Goal: Task Accomplishment & Management: Use online tool/utility

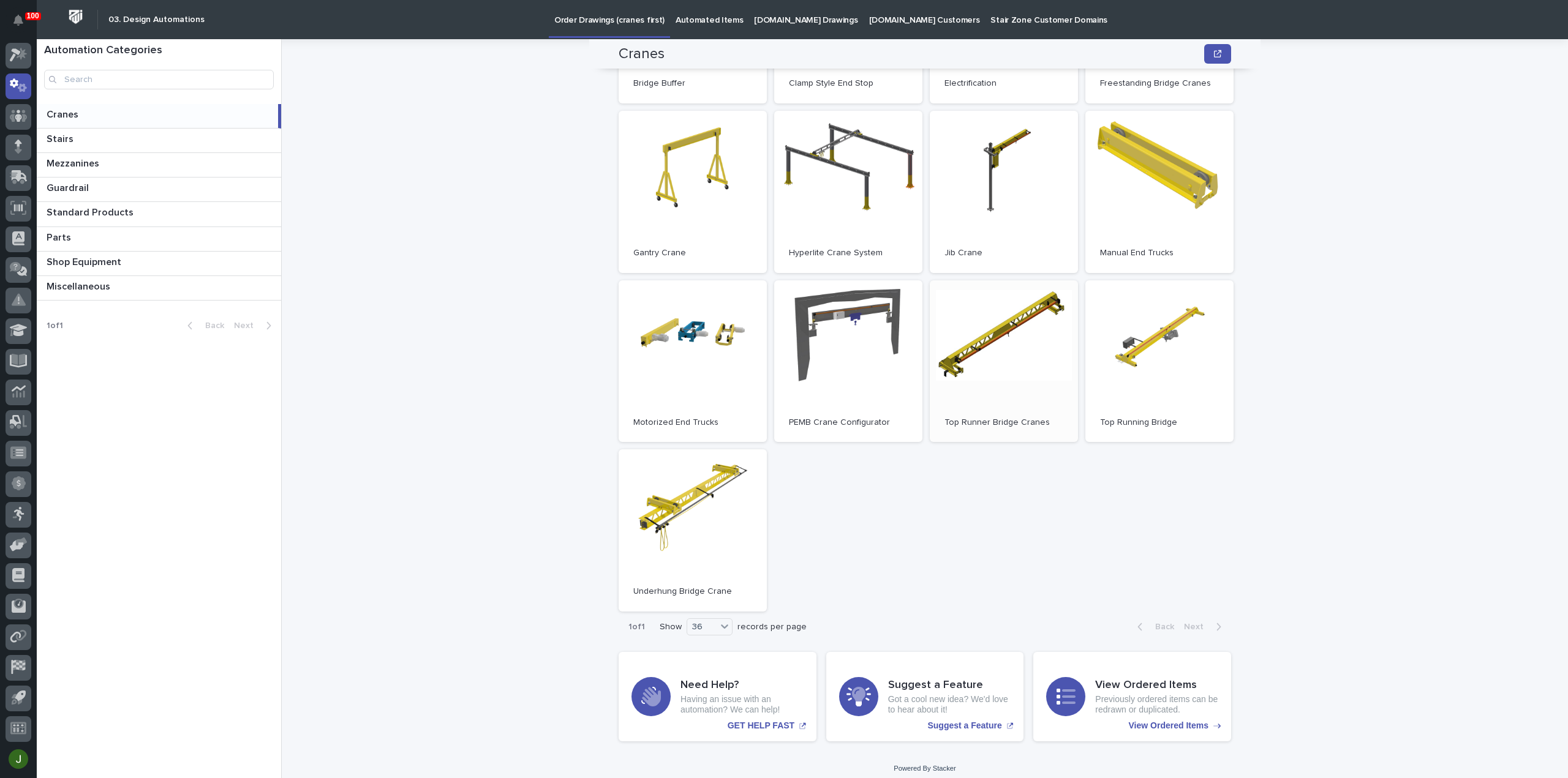
click at [984, 345] on link "Open" at bounding box center [1004, 361] width 148 height 162
click at [20, 53] on icon at bounding box center [16, 56] width 11 height 14
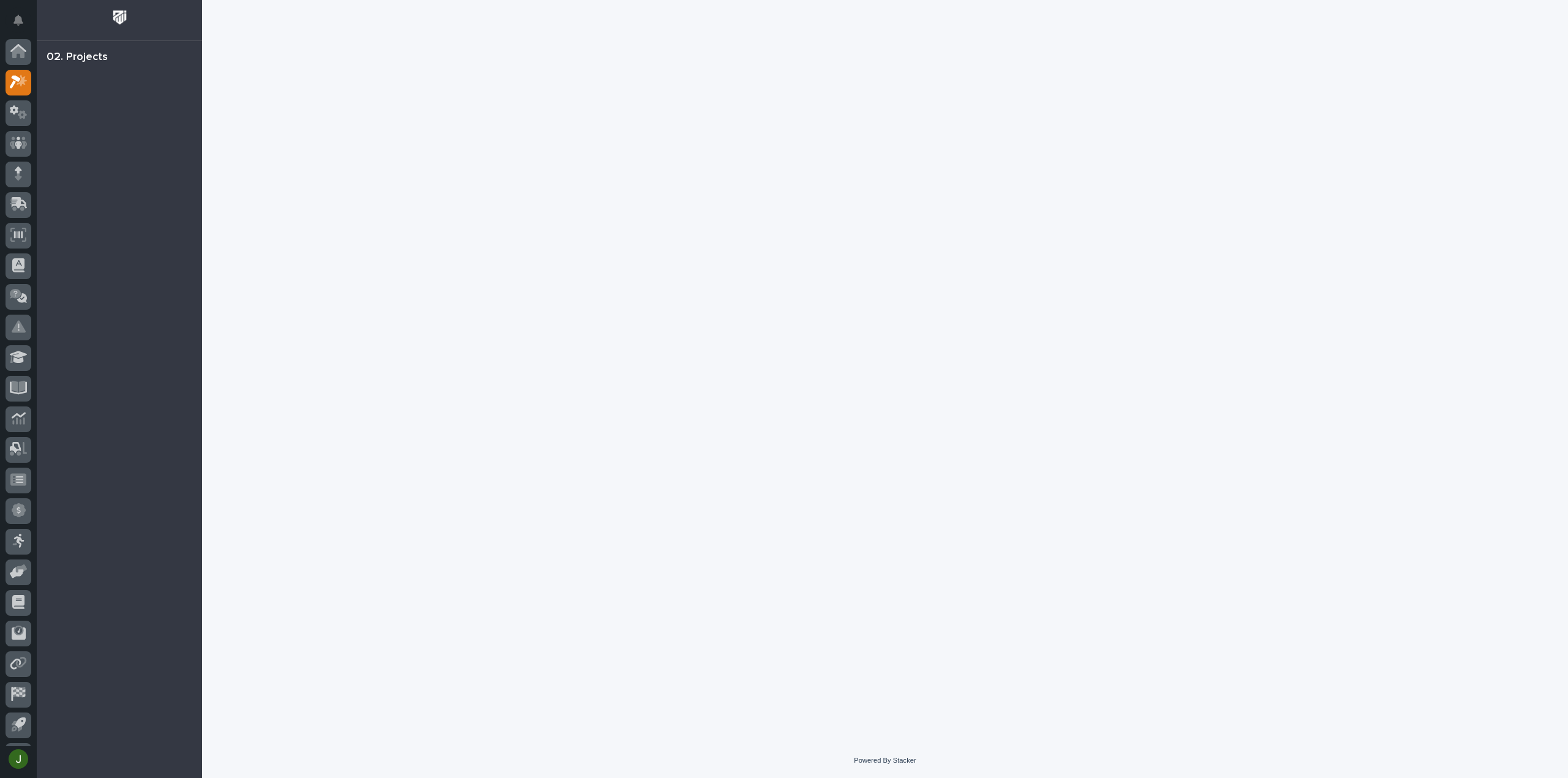
scroll to position [27, 0]
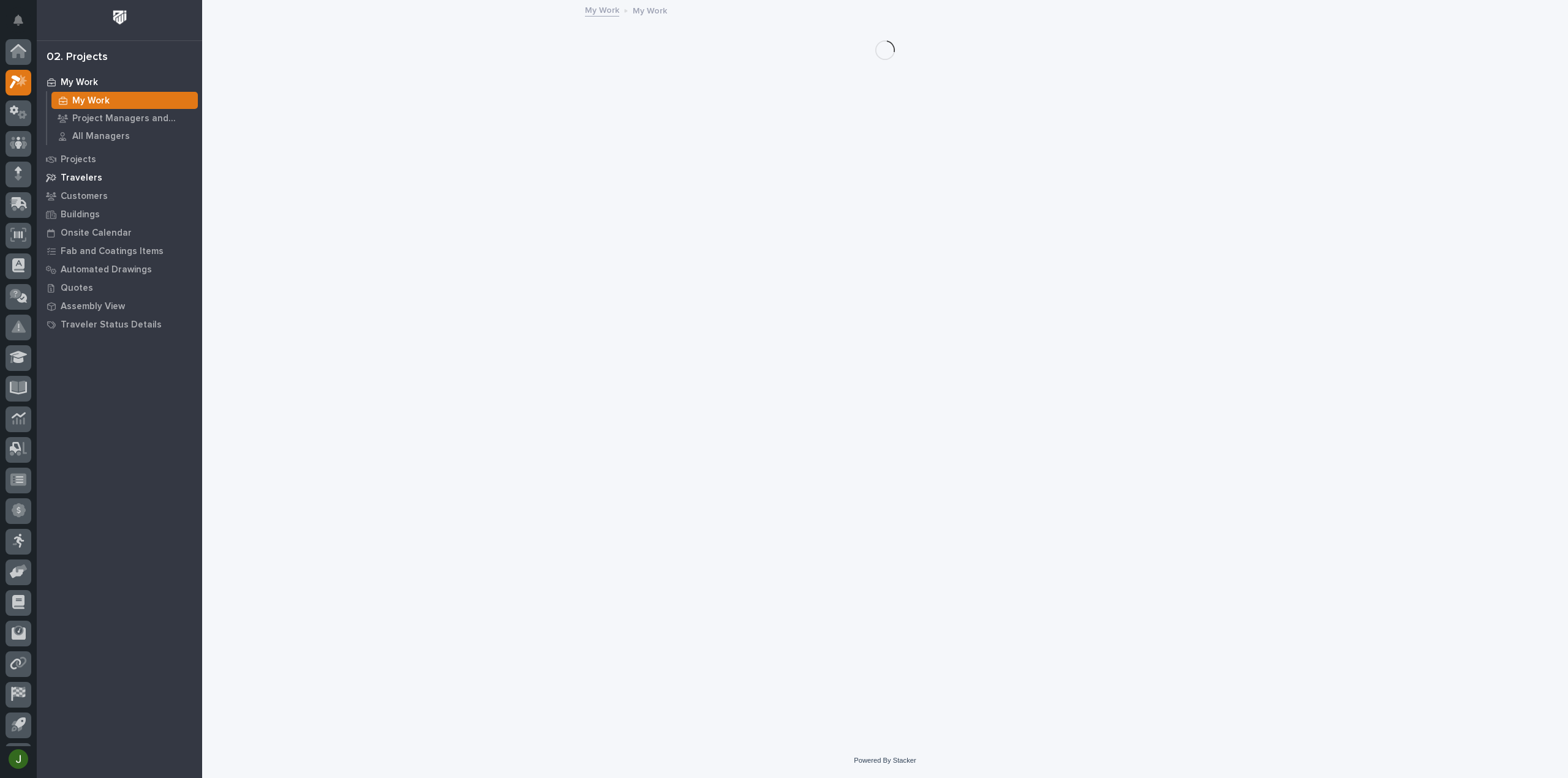
scroll to position [27, 0]
click at [89, 228] on p "Onsite Calendar" at bounding box center [96, 233] width 71 height 11
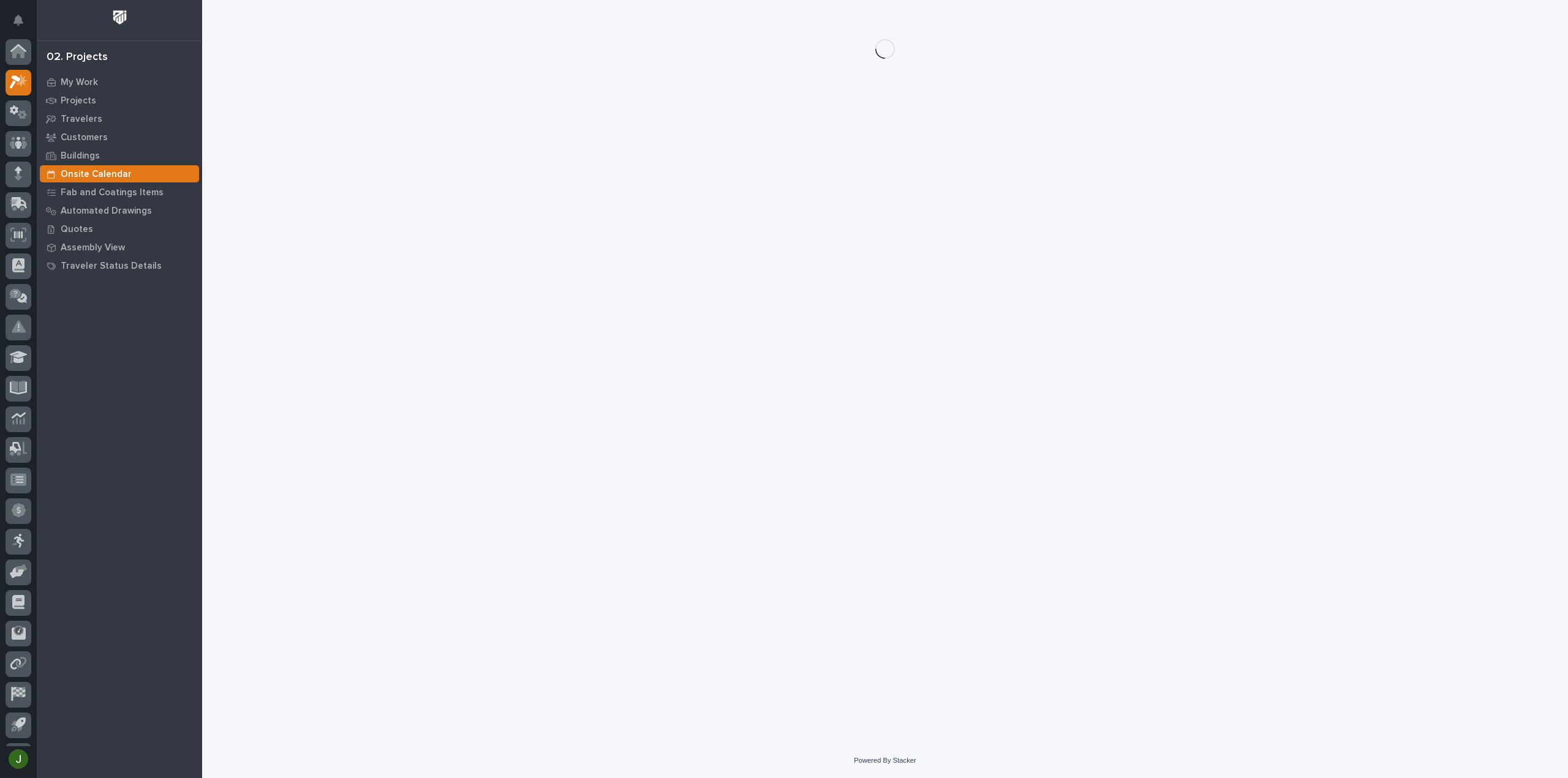
scroll to position [27, 0]
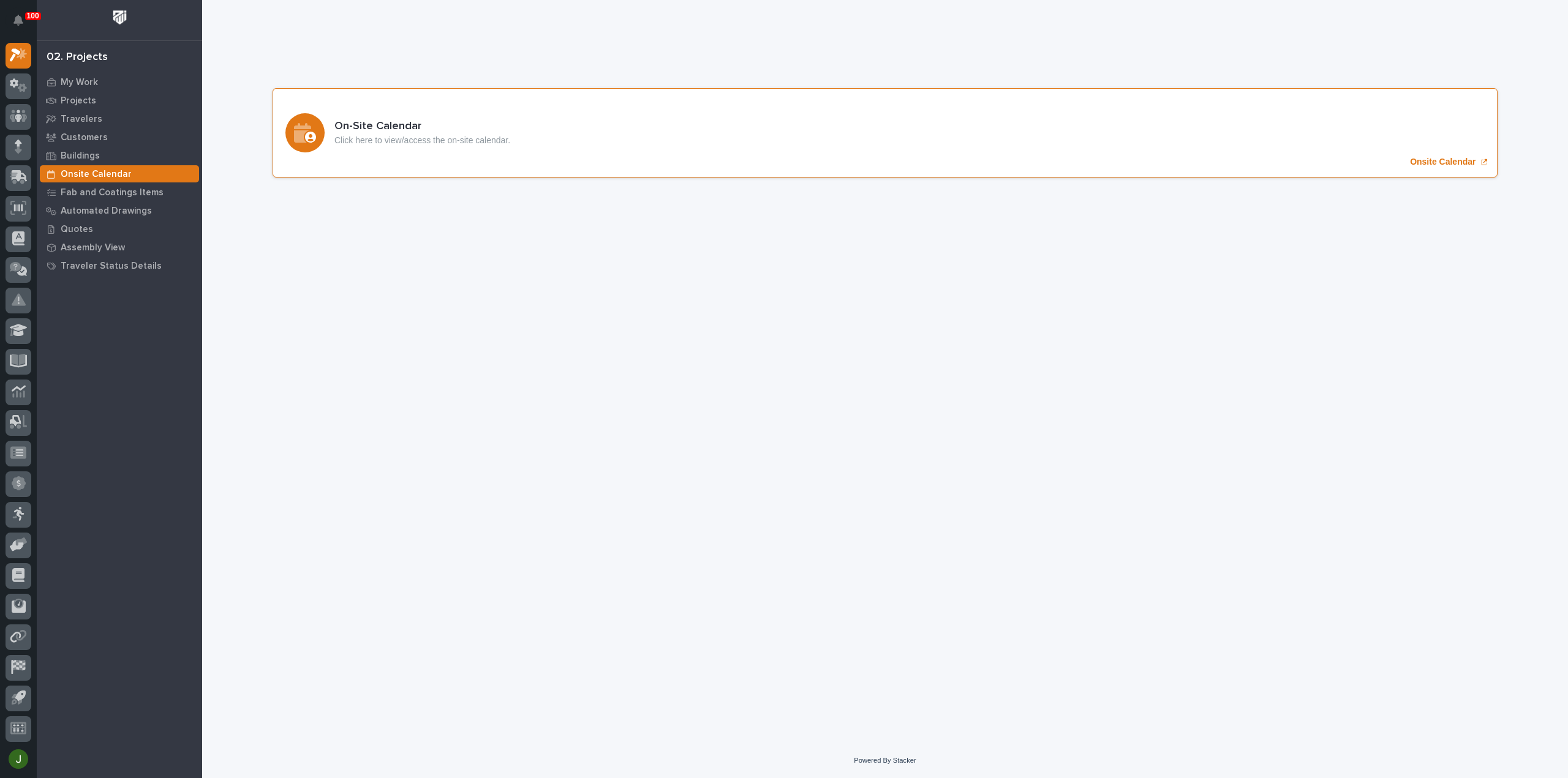
click at [1432, 163] on p "Onsite Calendar" at bounding box center [1442, 162] width 65 height 11
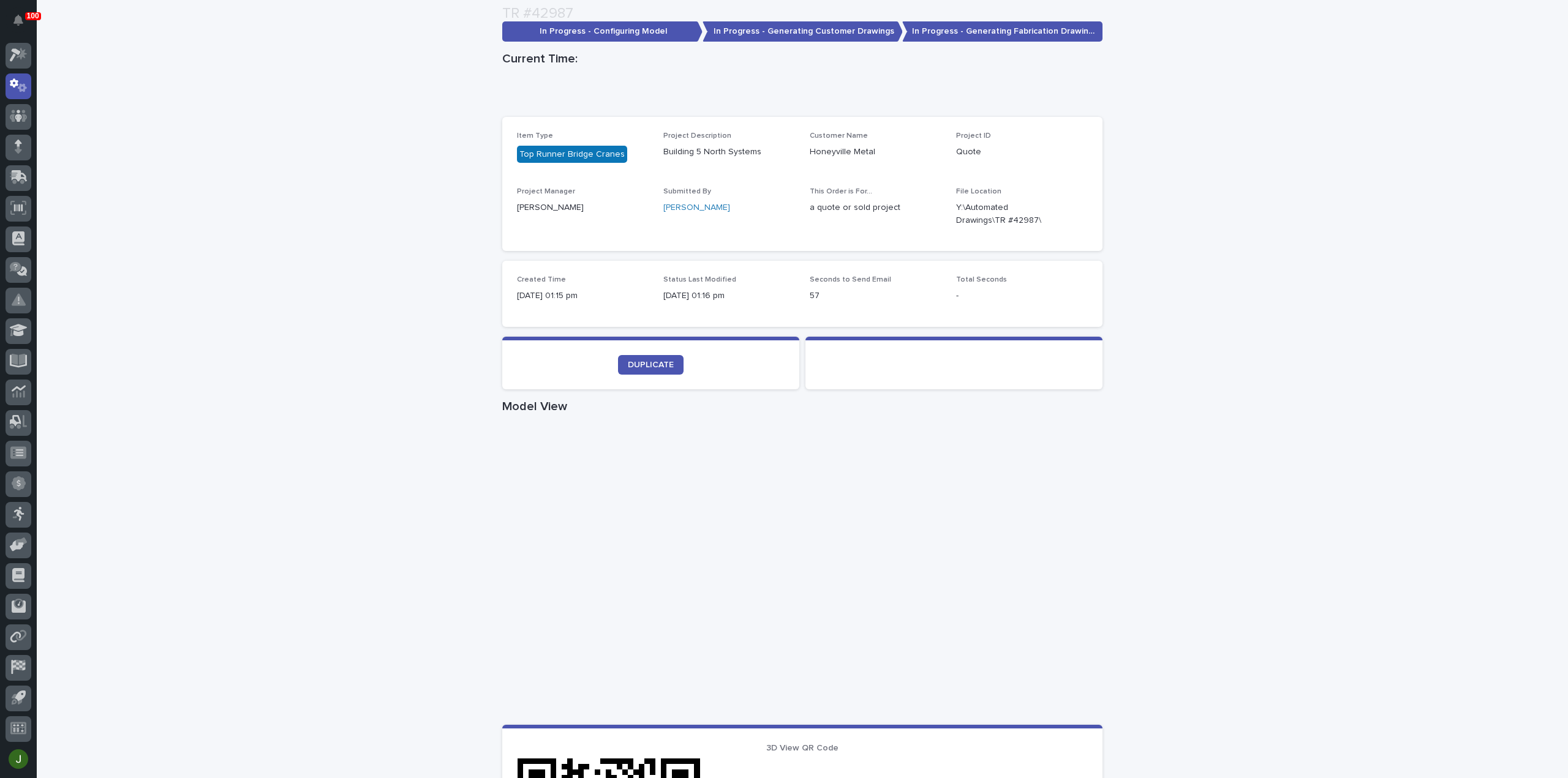
scroll to position [326, 0]
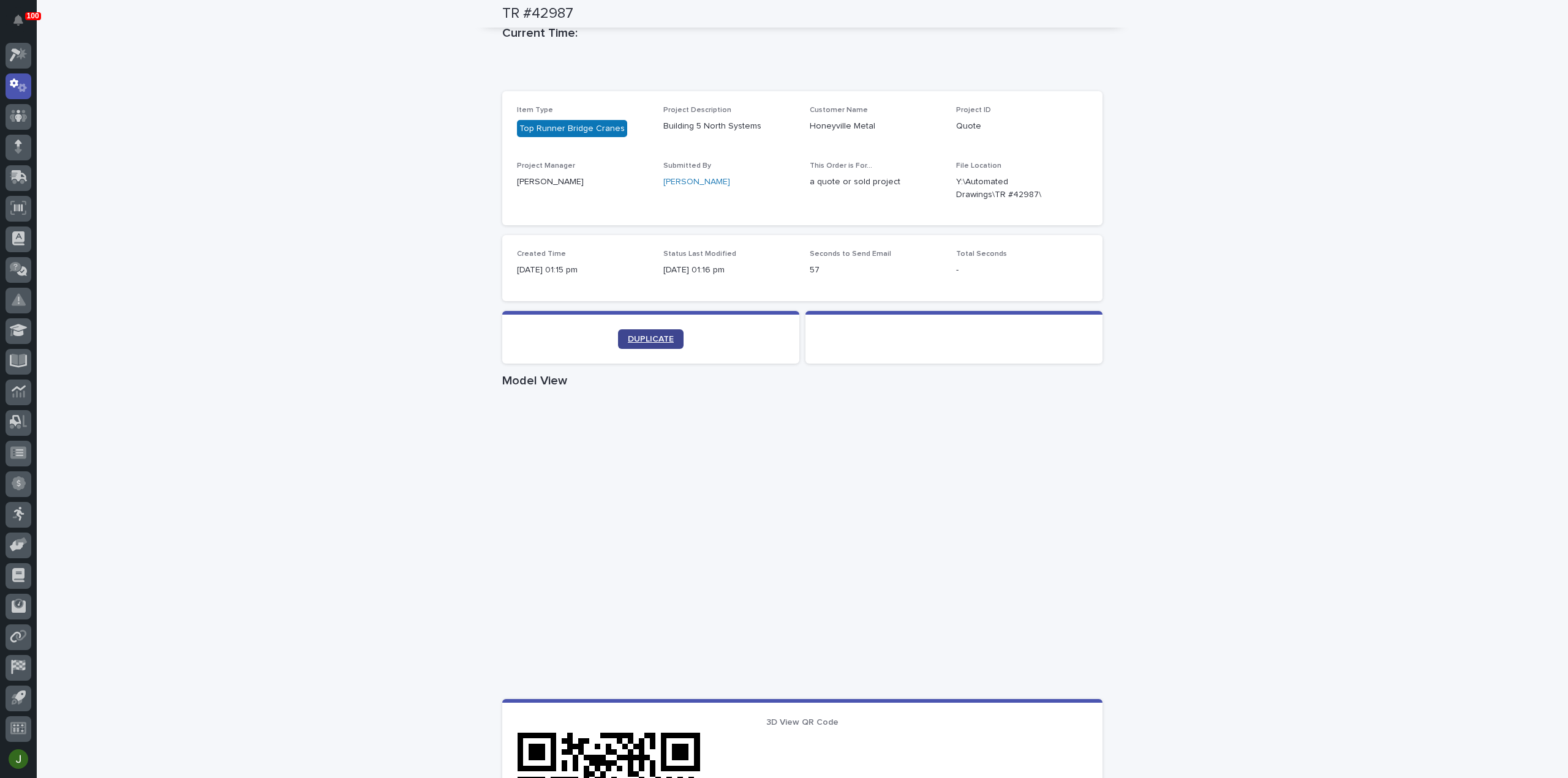
click at [648, 336] on span "DUPLICATE" at bounding box center [651, 340] width 46 height 9
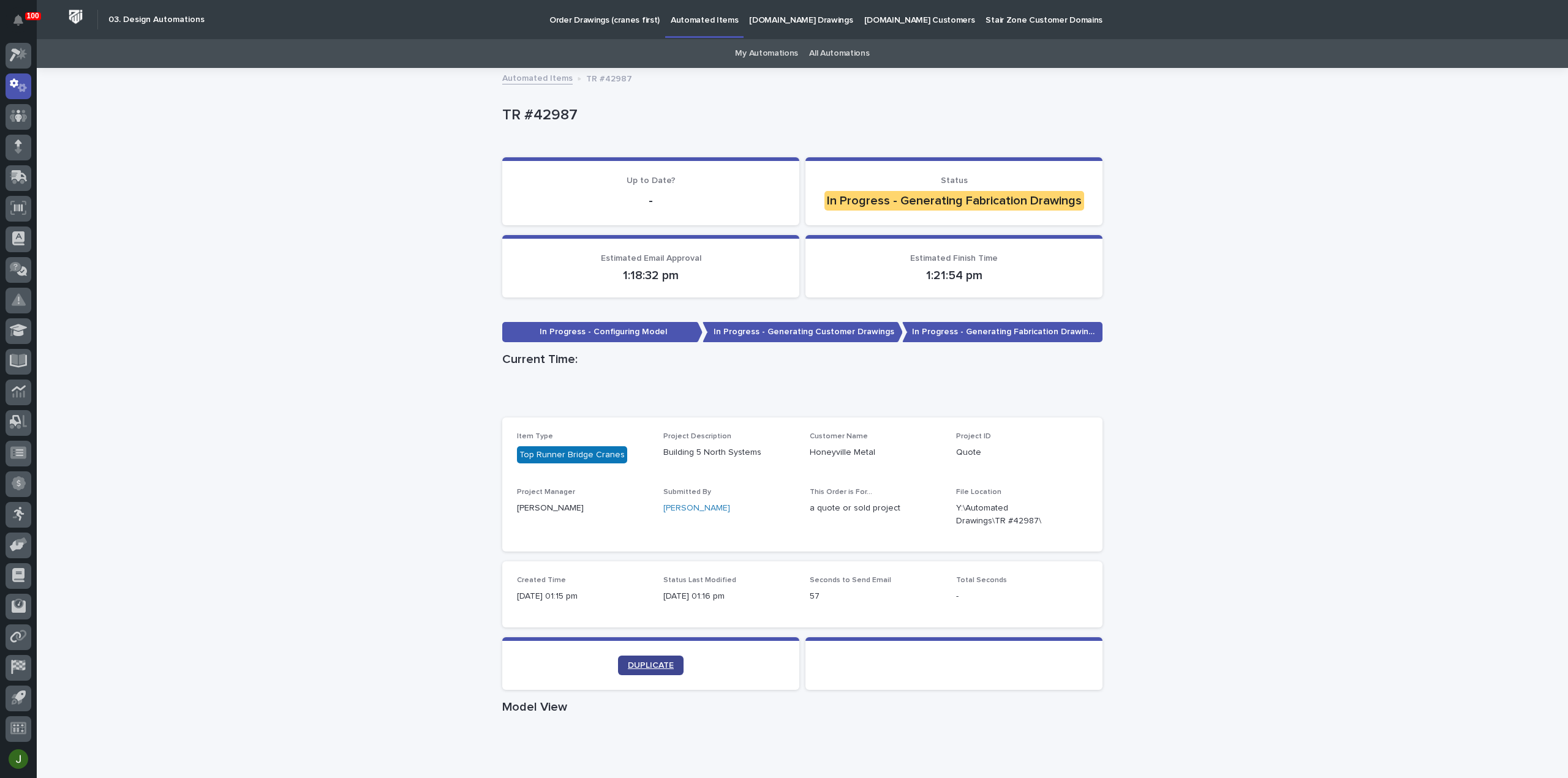
click at [653, 665] on span "DUPLICATE" at bounding box center [651, 665] width 46 height 9
